Goal: Find specific page/section: Find specific page/section

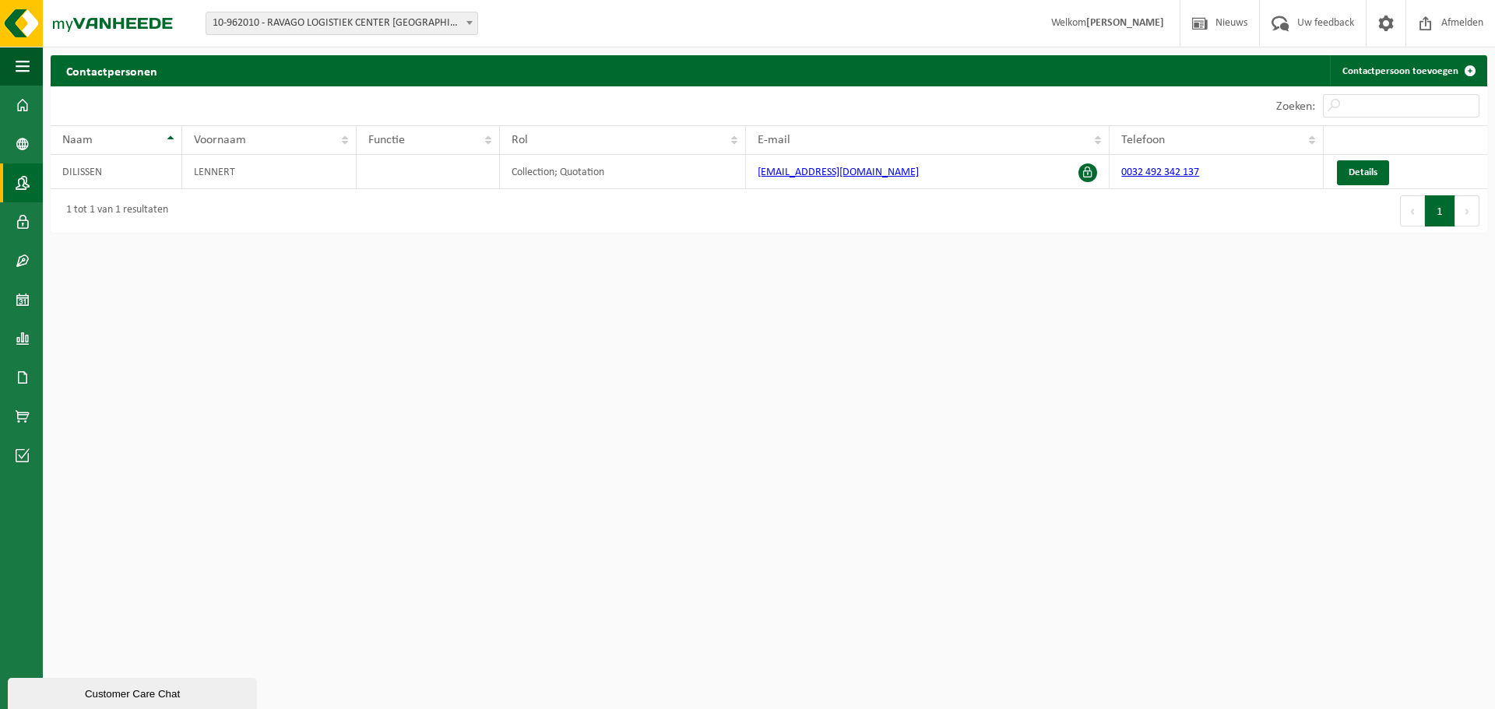
click at [128, 688] on div "Customer Care Chat" at bounding box center [132, 694] width 226 height 12
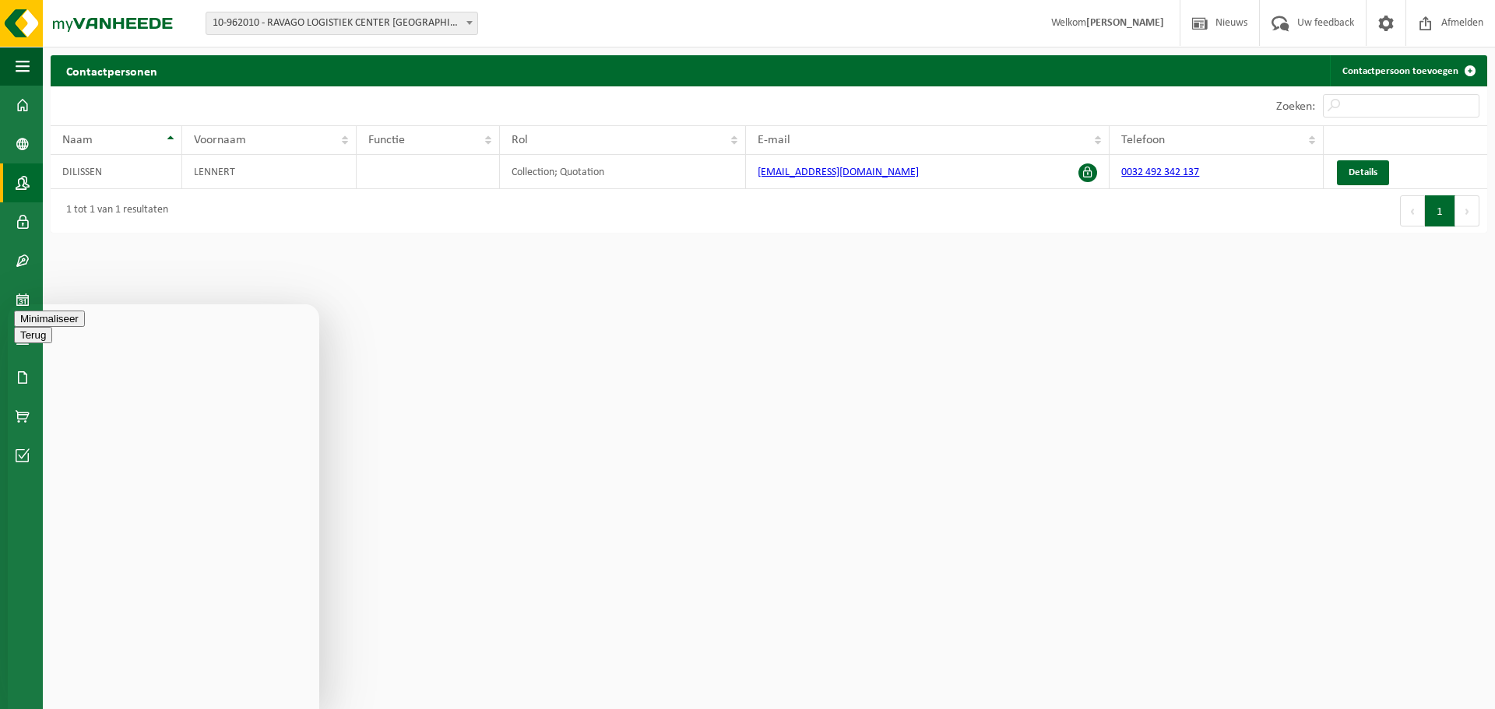
click at [52, 331] on button "Menu" at bounding box center [33, 335] width 38 height 16
click at [147, 324] on div "Terug" at bounding box center [163, 319] width 299 height 16
click at [28, 327] on button "Terug" at bounding box center [33, 319] width 38 height 16
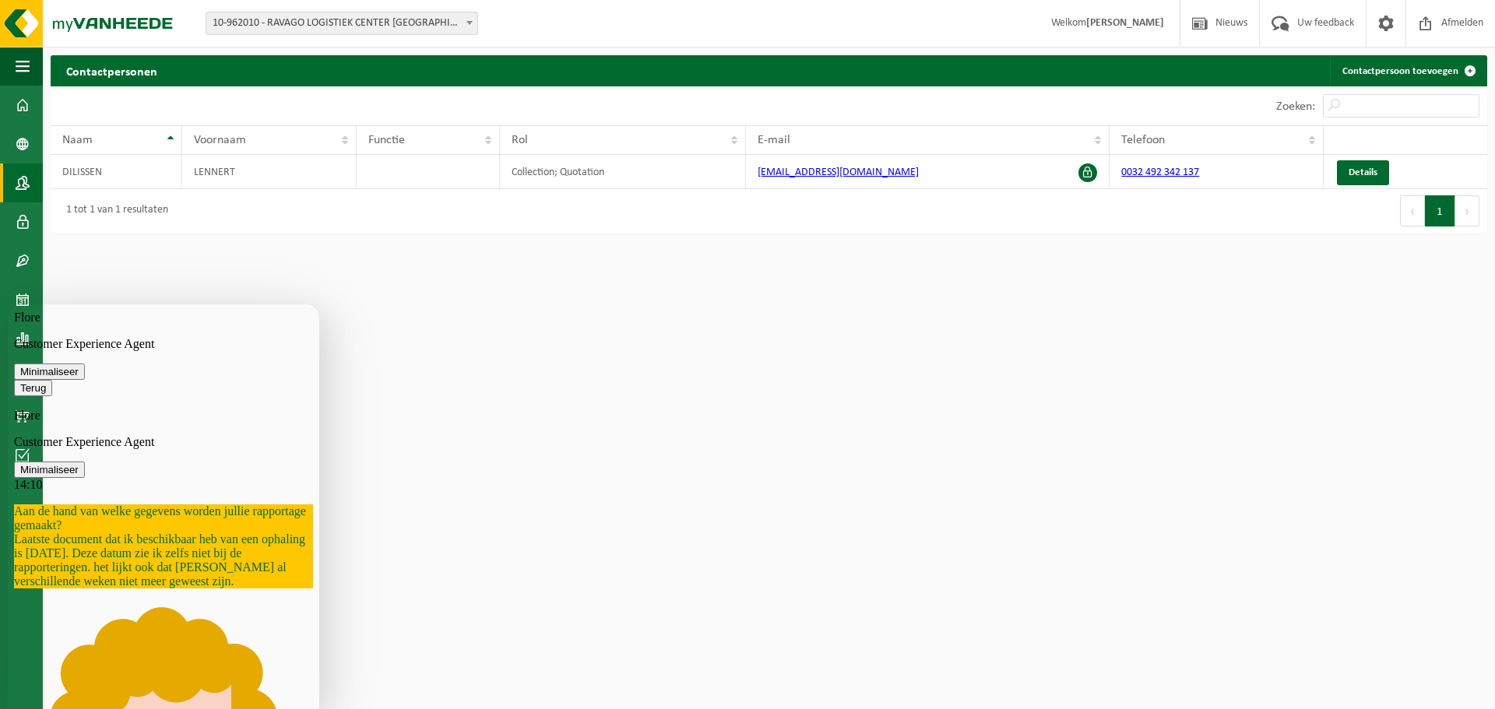
scroll to position [84, 0]
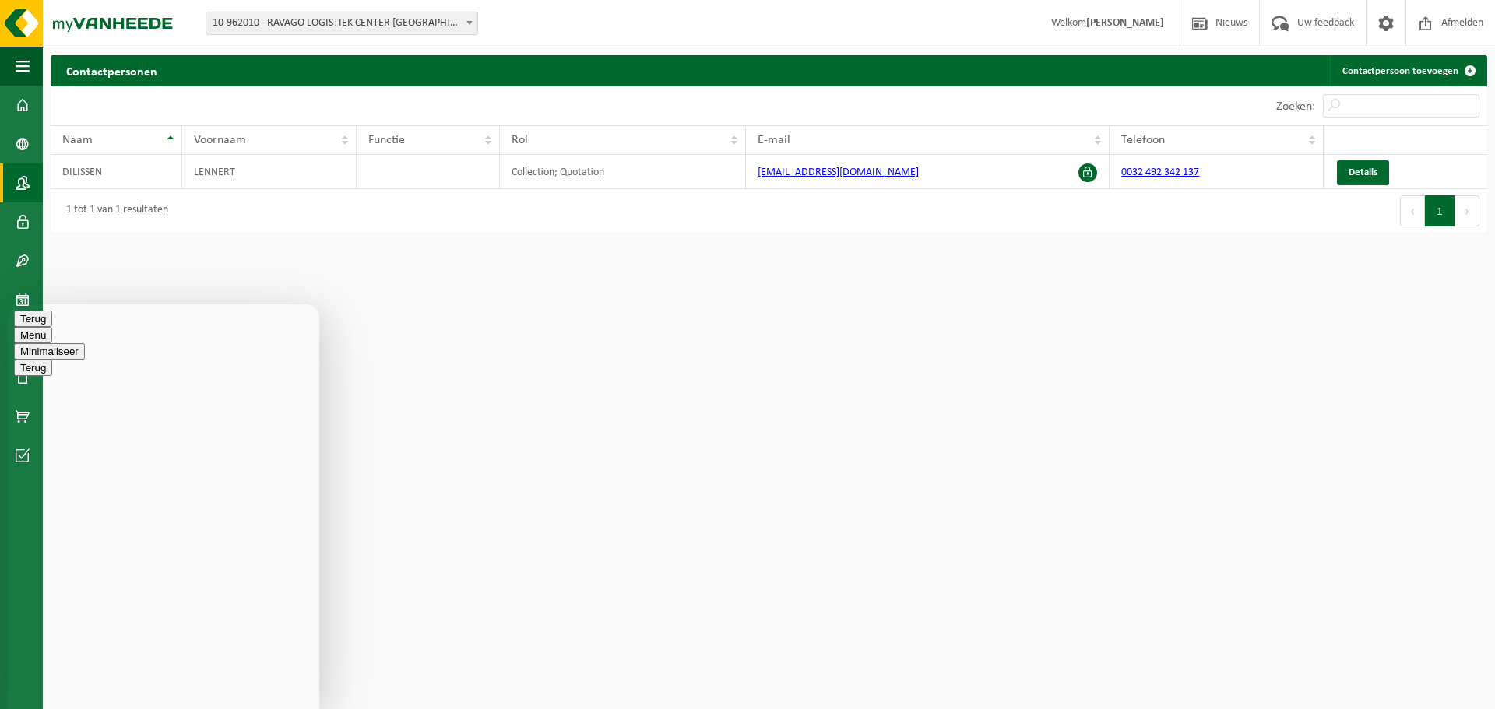
click at [30, 327] on button "Terug" at bounding box center [33, 319] width 38 height 16
click at [85, 324] on button "Minimaliseer" at bounding box center [49, 319] width 71 height 16
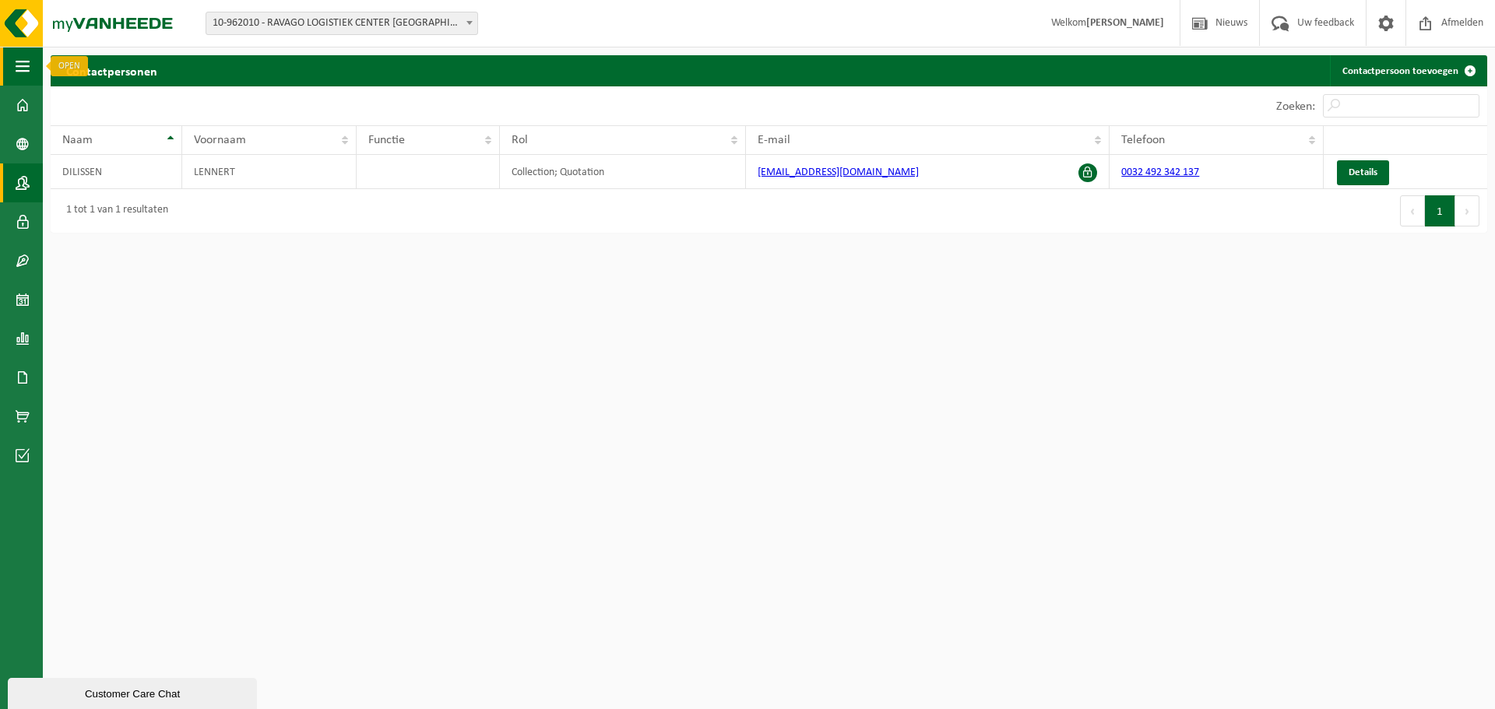
click at [26, 72] on span "button" at bounding box center [23, 66] width 14 height 39
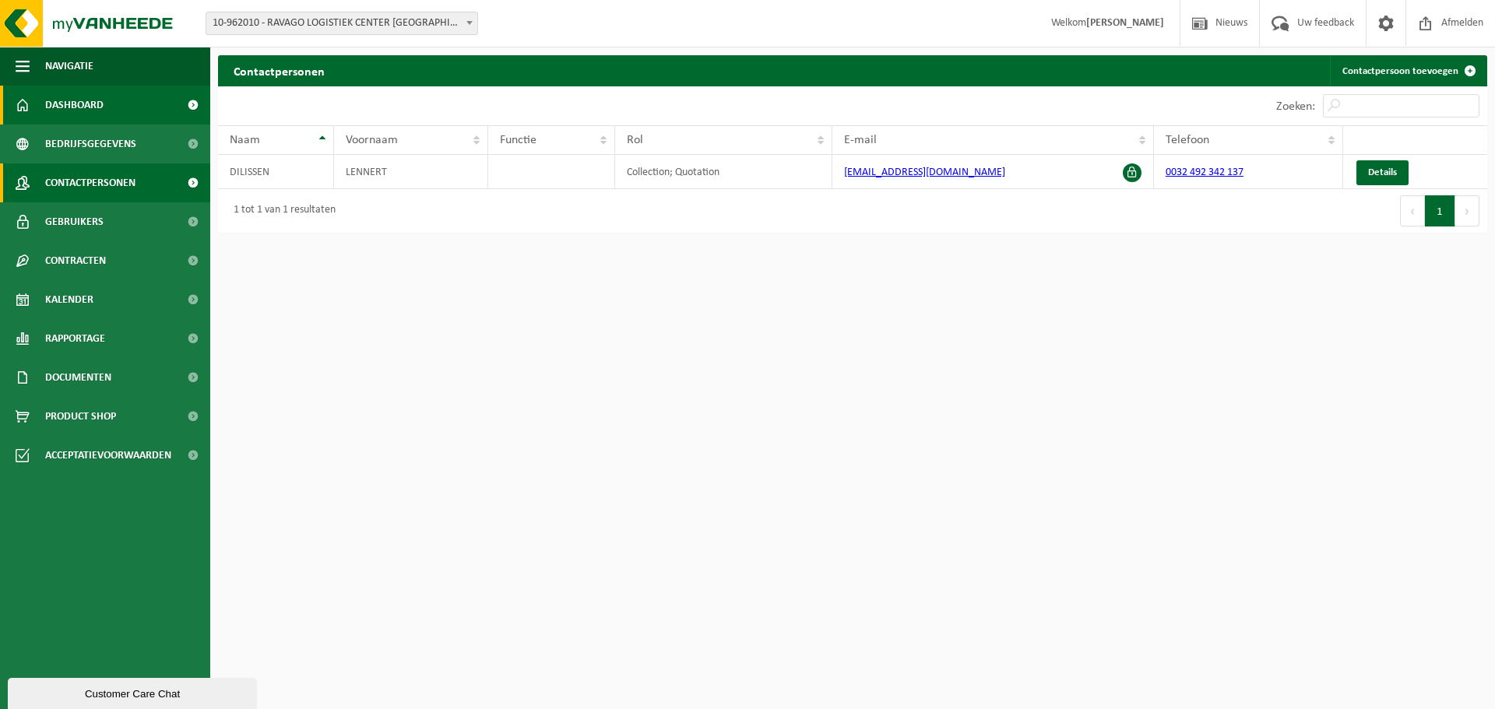
click at [31, 104] on link "Dashboard" at bounding box center [105, 105] width 210 height 39
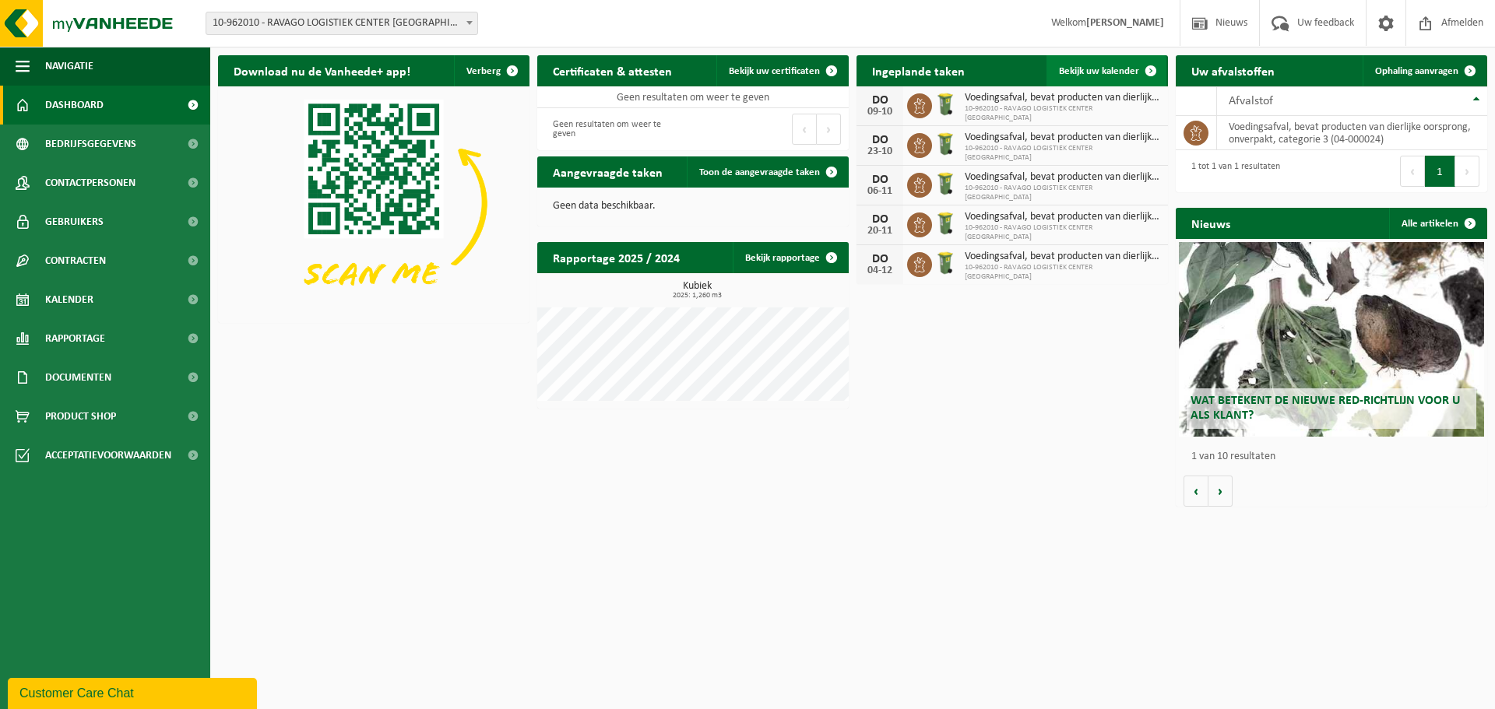
click at [1131, 74] on span "Bekijk uw kalender" at bounding box center [1099, 71] width 80 height 10
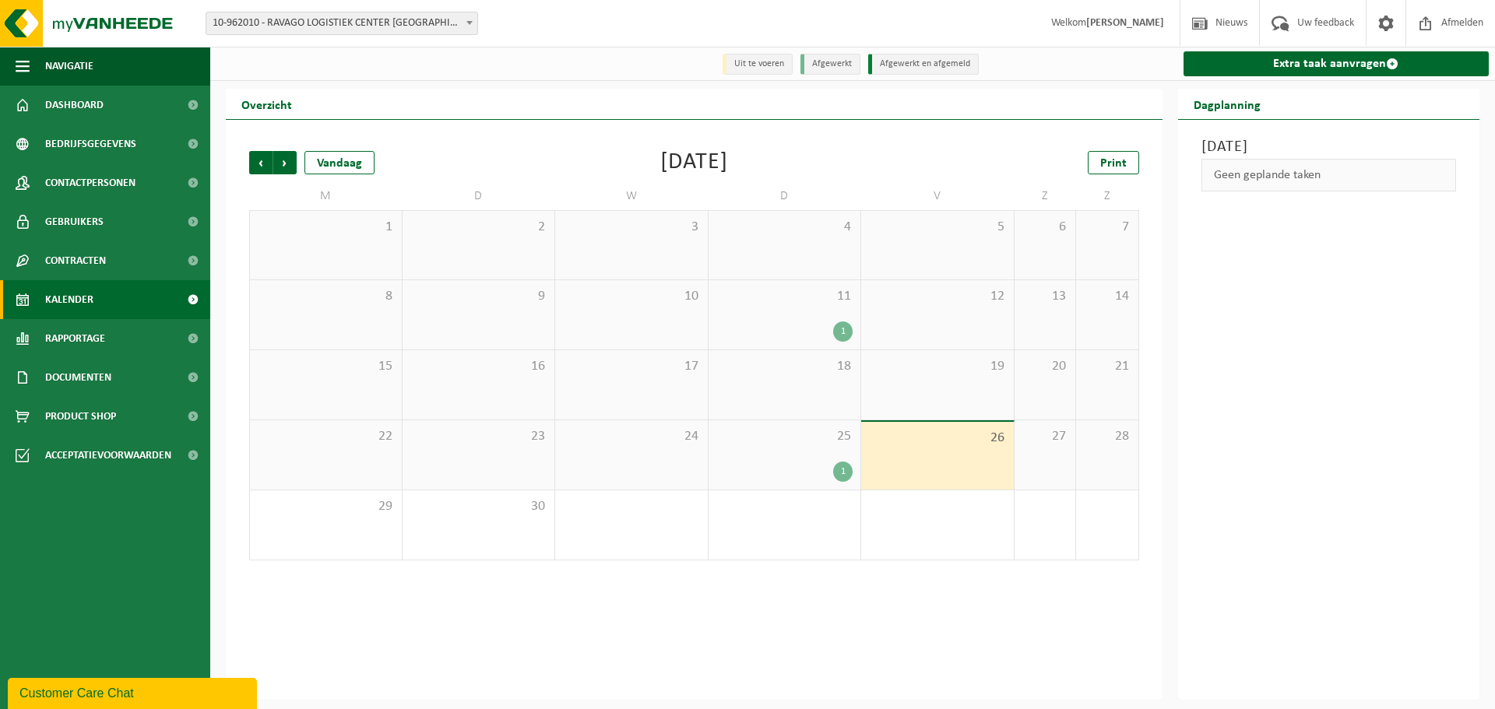
click at [840, 470] on div "1" at bounding box center [842, 472] width 19 height 20
